Goal: Information Seeking & Learning: Learn about a topic

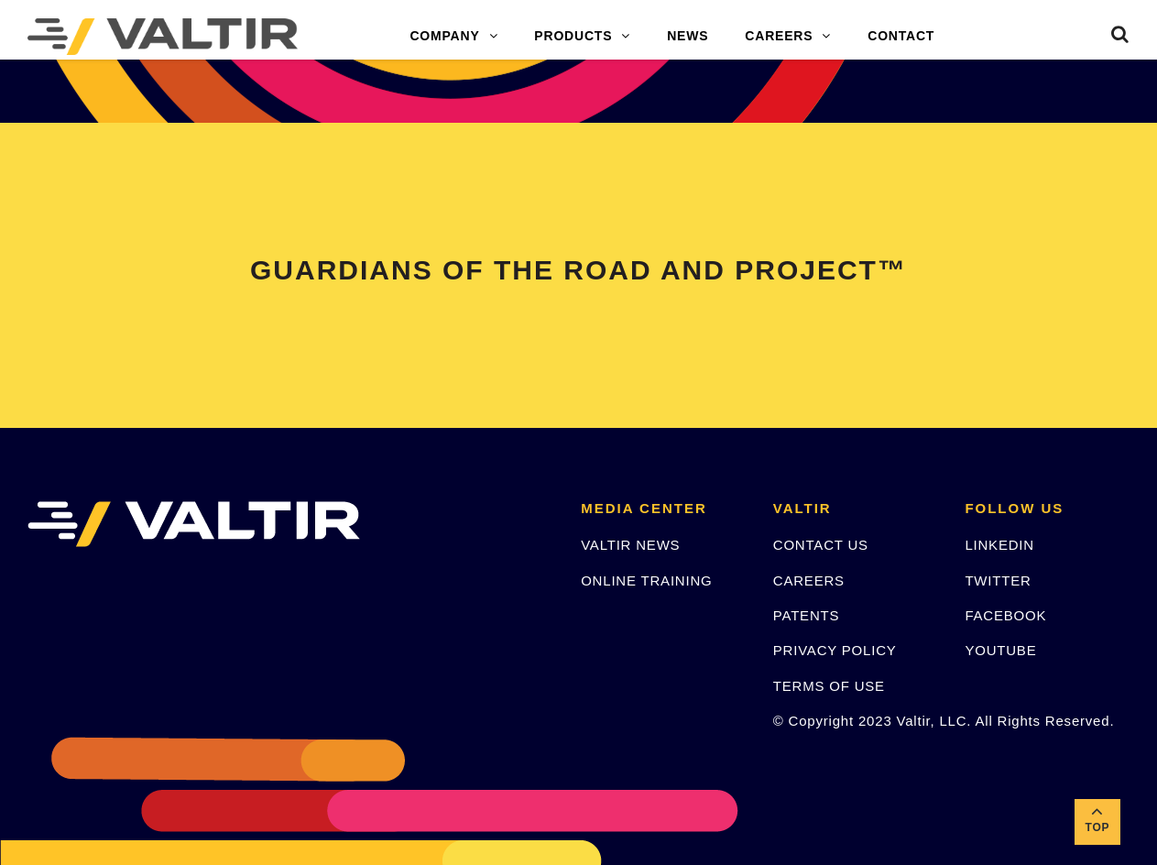
scroll to position [3932, 0]
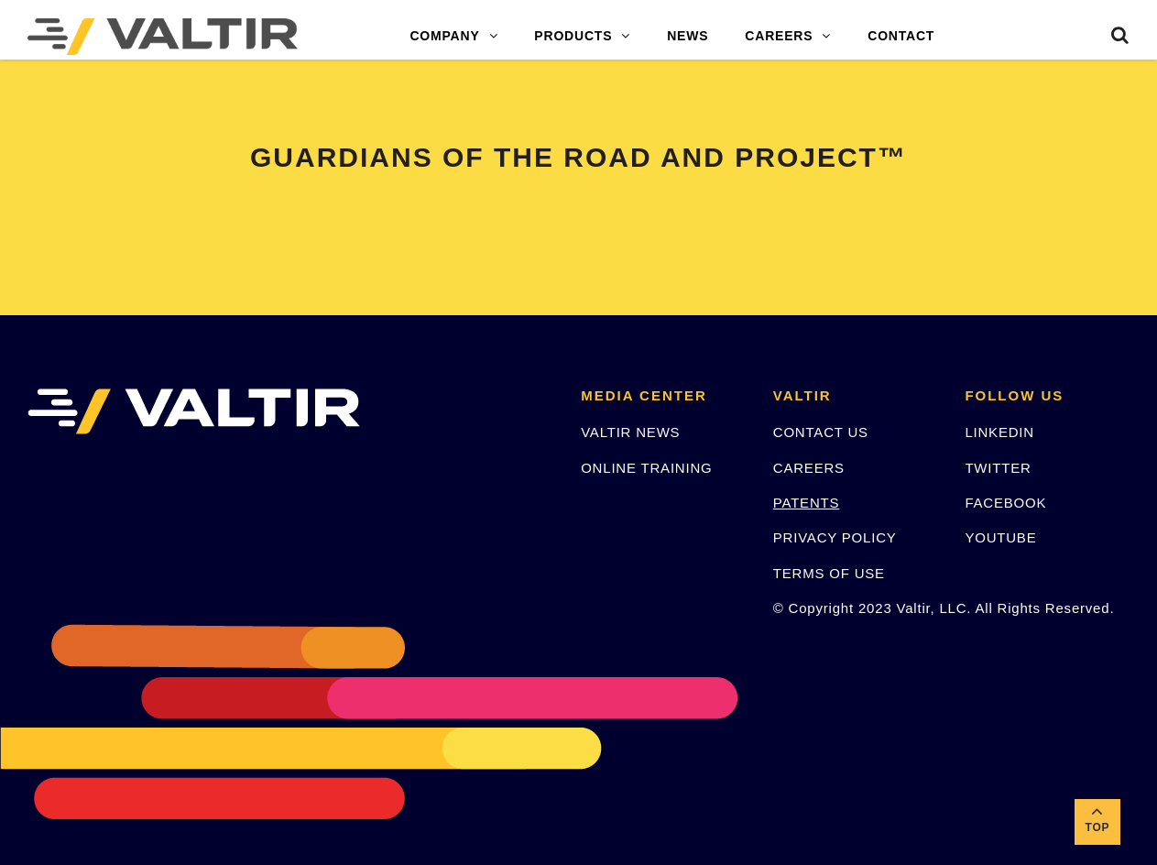
click at [794, 498] on link "PATENTS" at bounding box center [806, 503] width 67 height 16
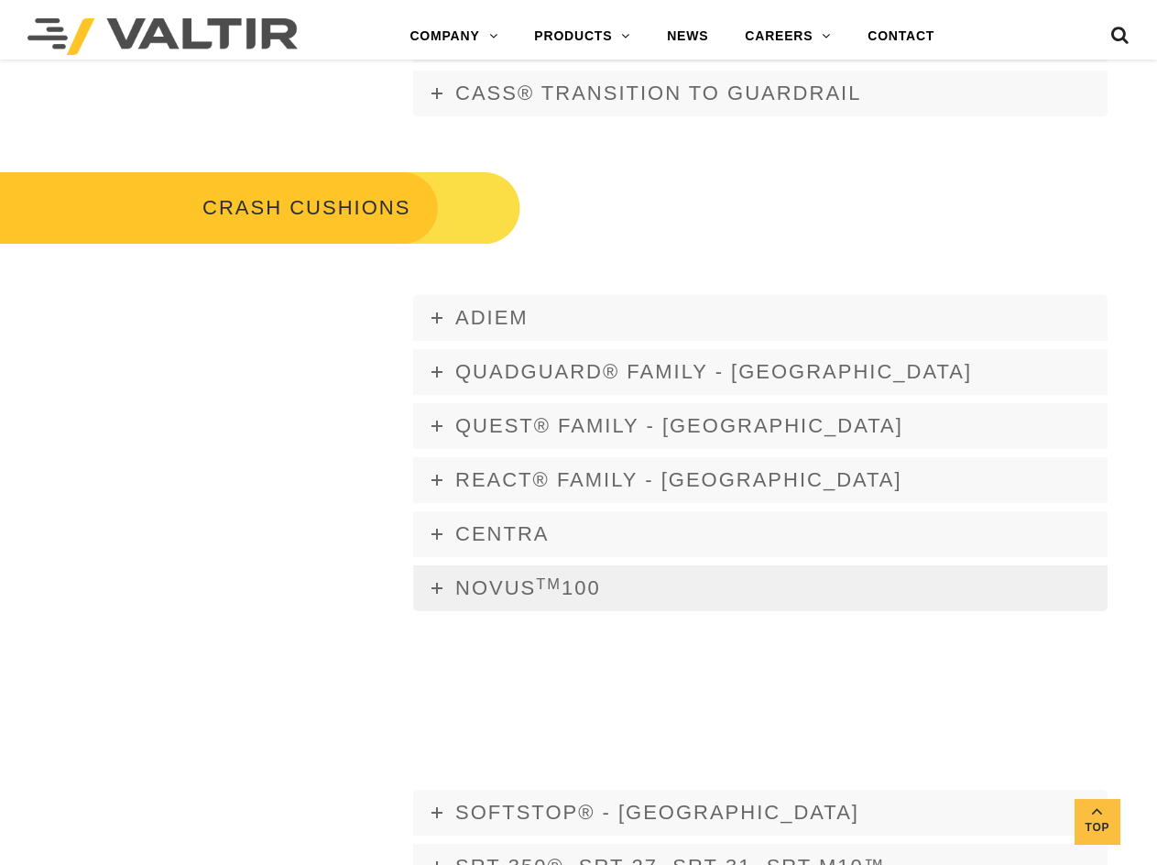
scroll to position [1282, 0]
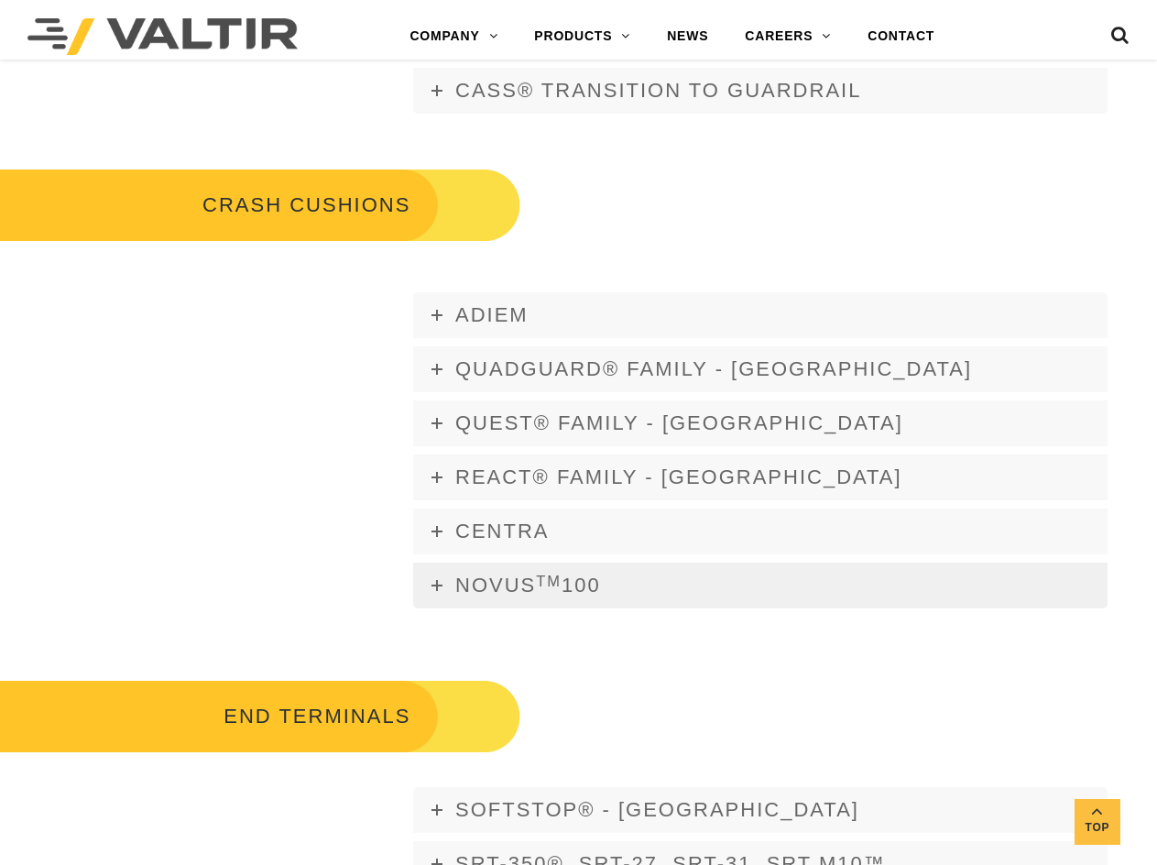
click at [430, 585] on link "NOVUS TM 100" at bounding box center [760, 585] width 694 height 46
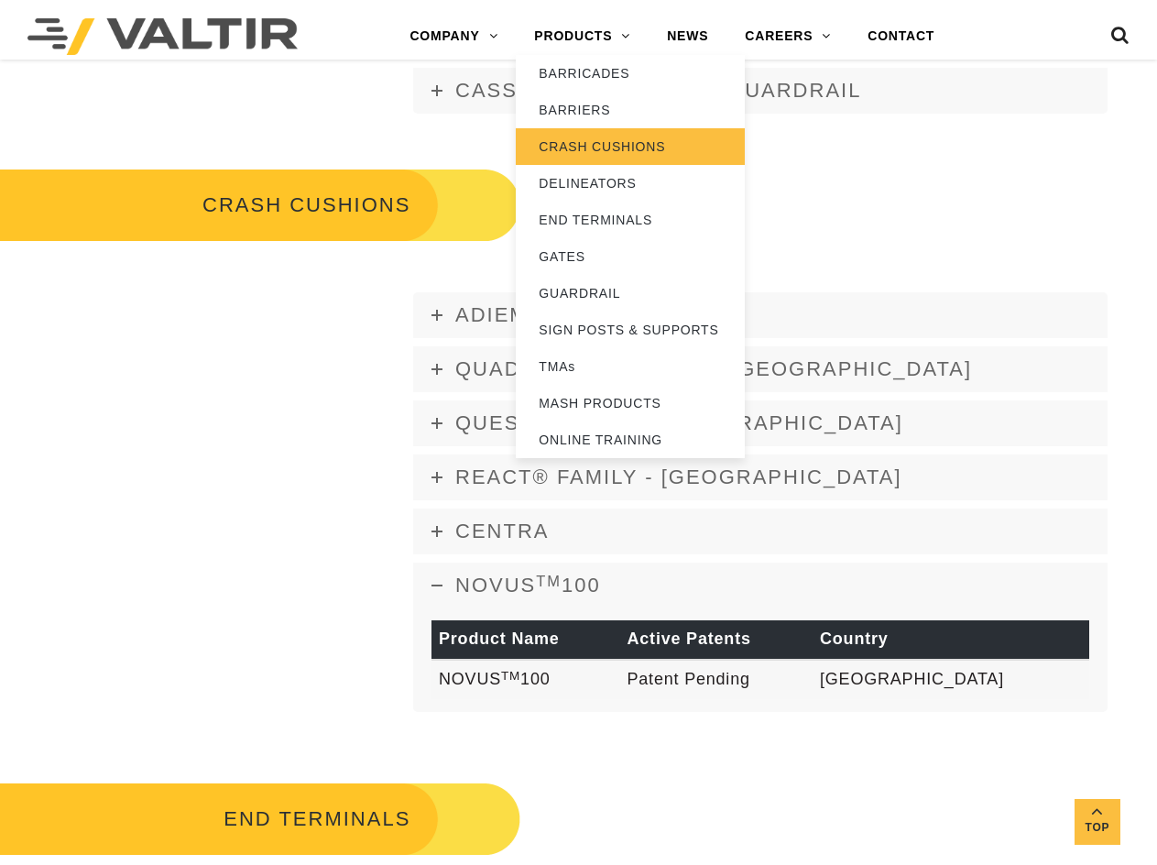
click at [574, 151] on link "CRASH CUSHIONS" at bounding box center [630, 146] width 229 height 37
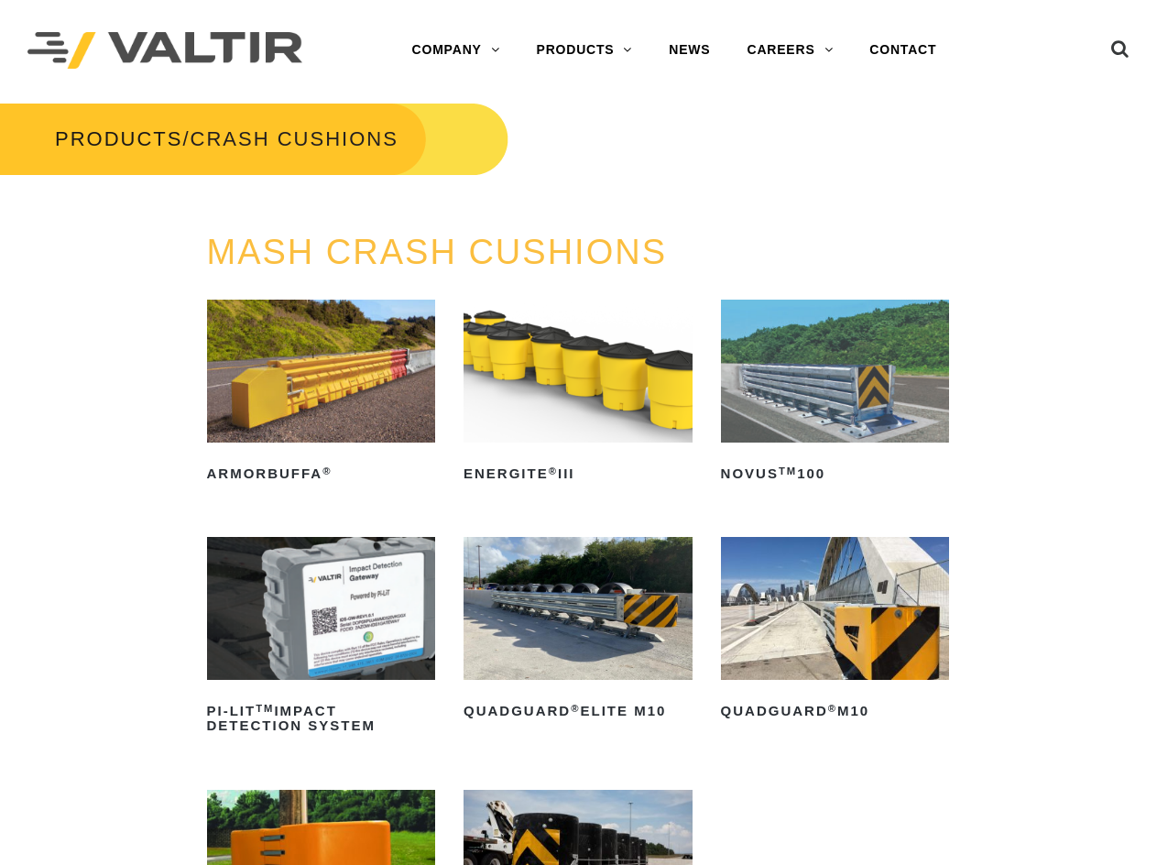
click at [809, 420] on img at bounding box center [835, 370] width 229 height 143
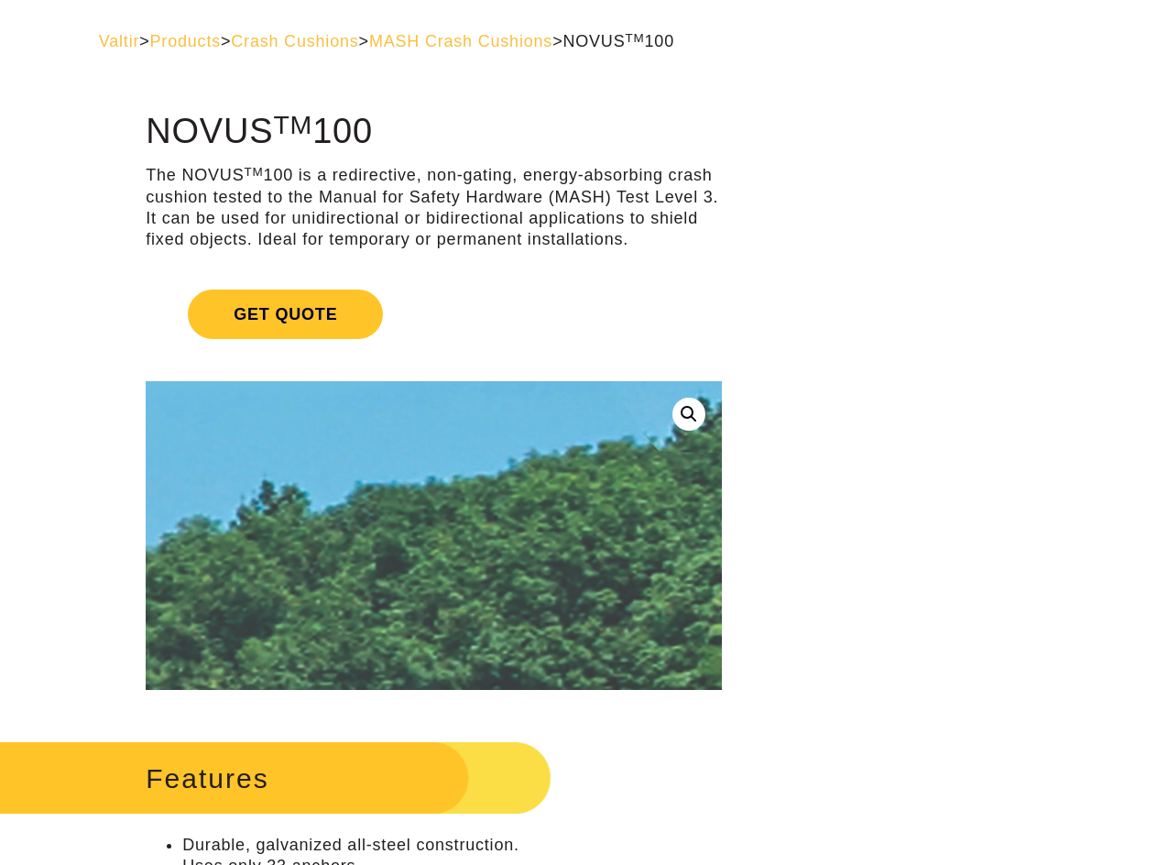
scroll to position [549, 0]
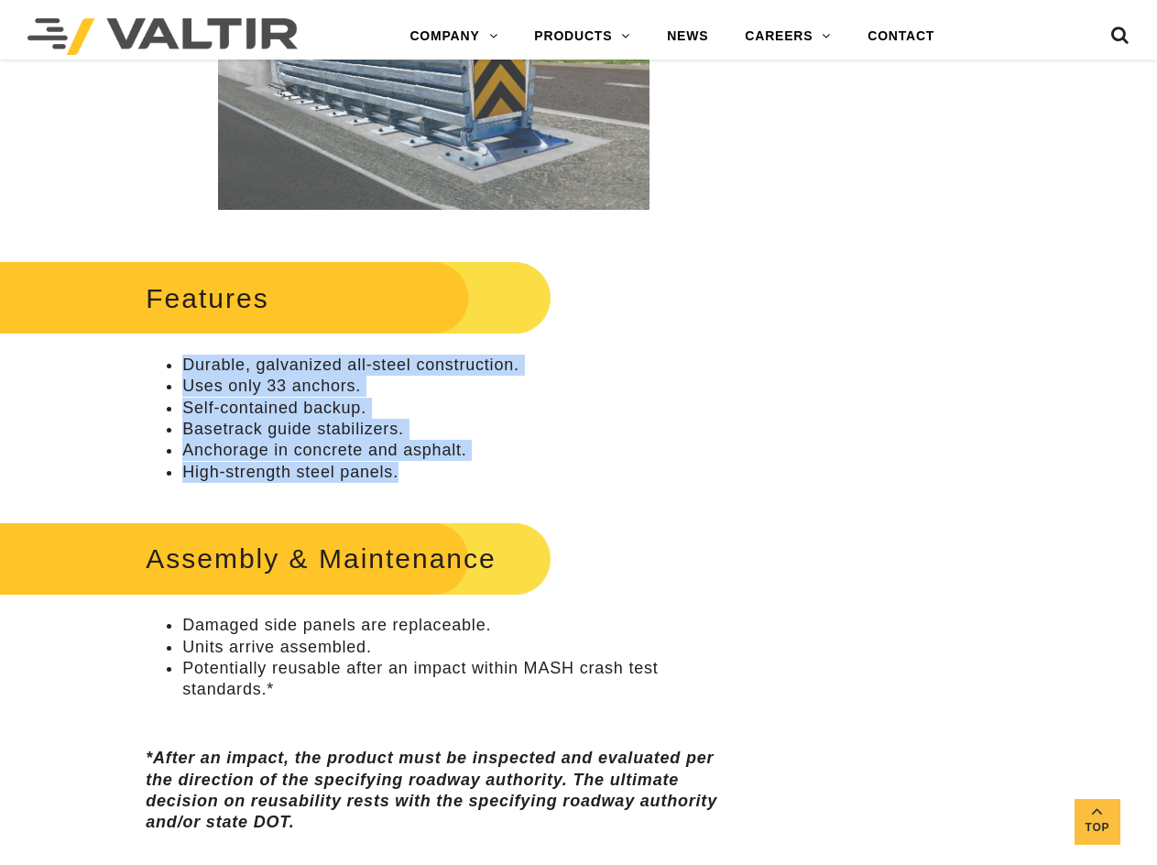
drag, startPoint x: 182, startPoint y: 364, endPoint x: 447, endPoint y: 470, distance: 285.2
click at [447, 473] on ul "Durable, galvanized all-steel construction. Uses only 33 anchors. Self-containe…" at bounding box center [434, 418] width 576 height 128
copy ul "Durable, galvanized all-steel construction. Uses only 33 anchors. Self-containe…"
